Goal: Task Accomplishment & Management: Manage account settings

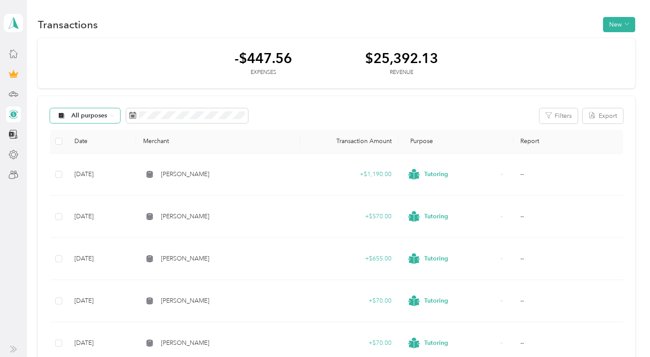
click at [93, 113] on span "All purposes" at bounding box center [89, 116] width 36 height 6
click at [99, 235] on span "Tutoring" at bounding box center [84, 243] width 57 height 22
click at [557, 110] on button "Filters" at bounding box center [558, 115] width 38 height 15
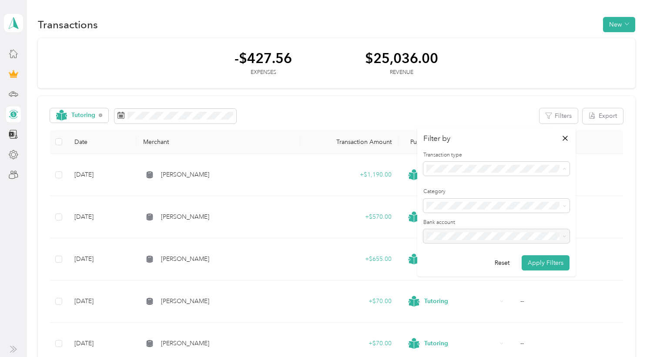
click at [438, 213] on span "Revenue" at bounding box center [441, 214] width 24 height 7
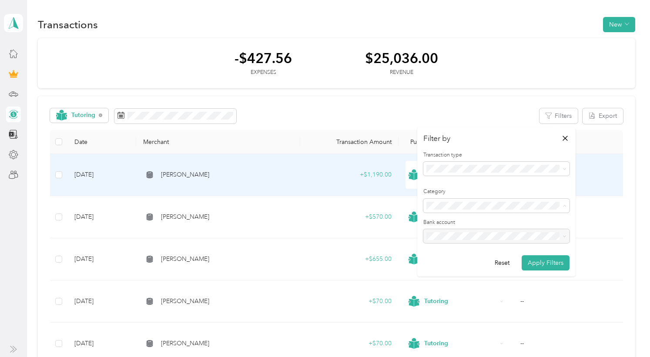
click at [406, 181] on div "Tutoring" at bounding box center [455, 175] width 101 height 28
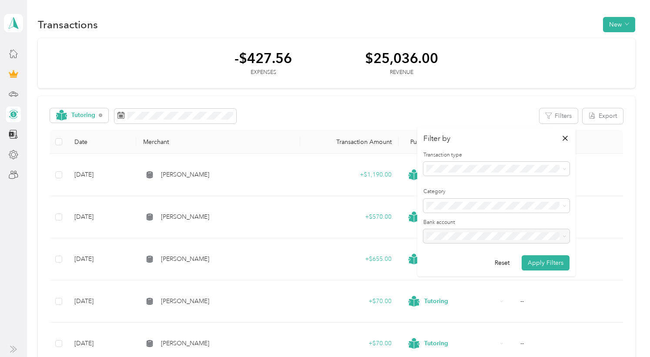
click at [527, 184] on form "Transaction type Category Bank account Reset Apply Filters" at bounding box center [496, 211] width 146 height 120
click at [551, 264] on button "Apply Filters" at bounding box center [545, 262] width 48 height 15
